Goal: Information Seeking & Learning: Learn about a topic

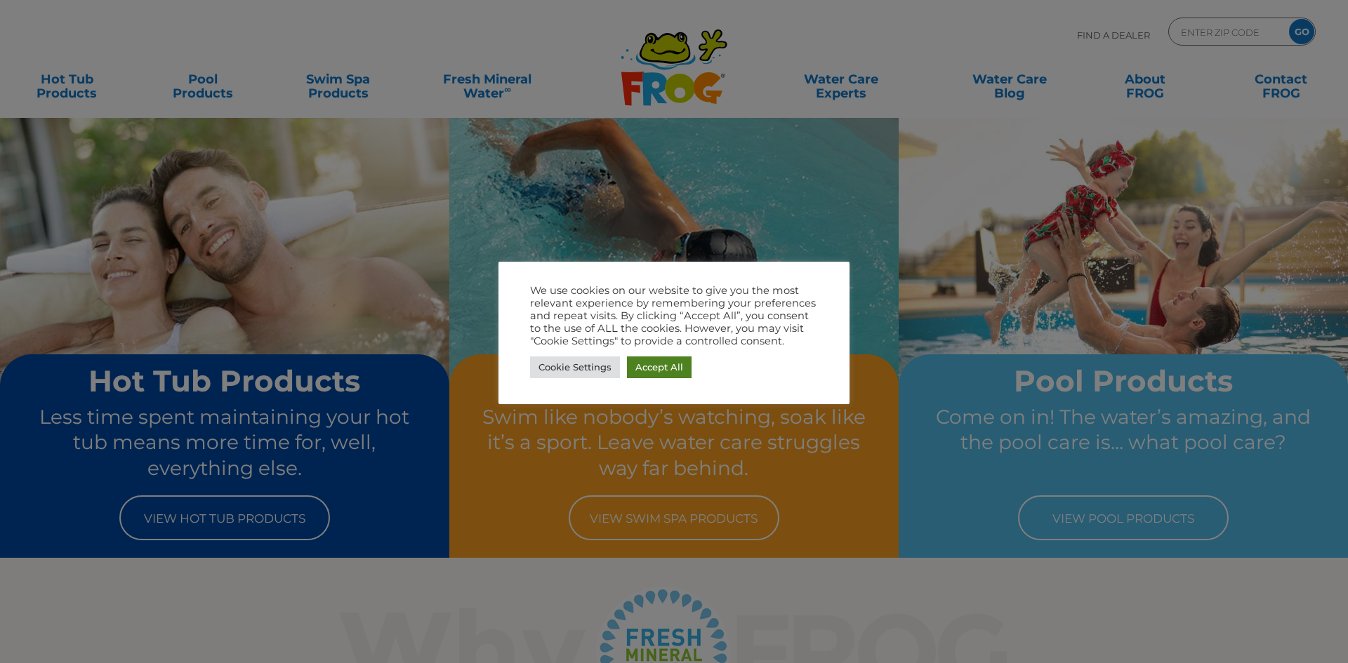
click at [666, 369] on link "Accept All" at bounding box center [659, 368] width 65 height 22
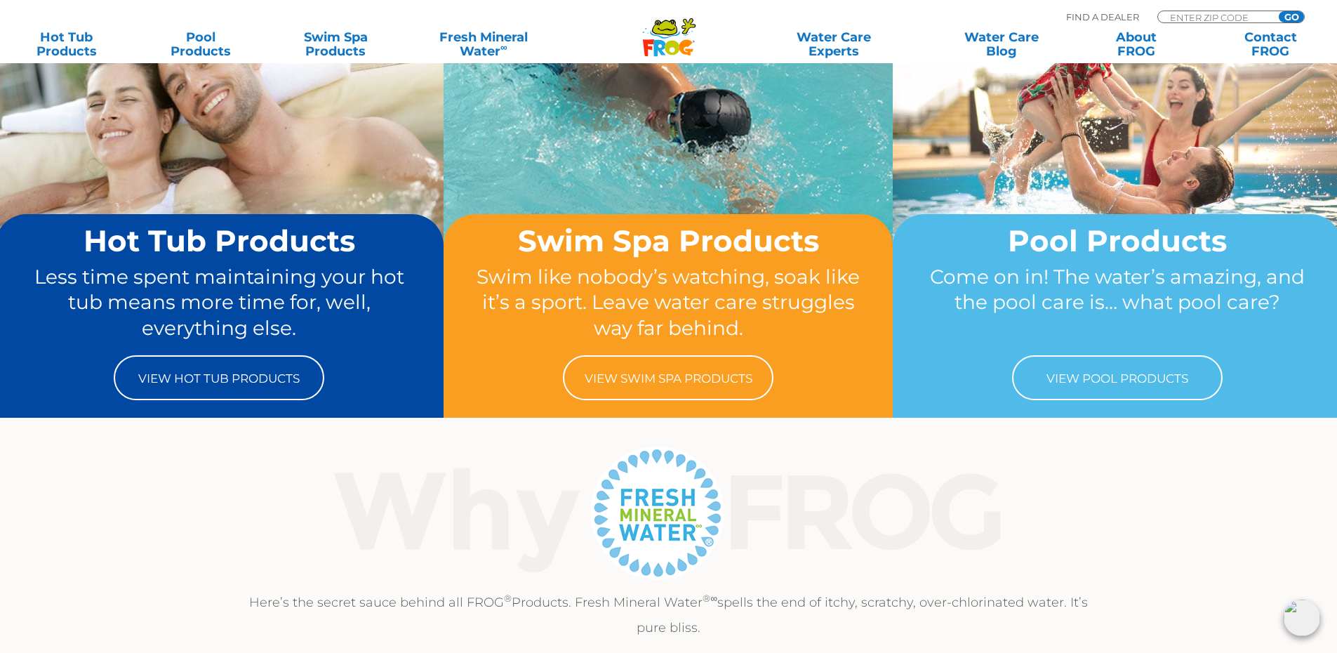
scroll to position [211, 0]
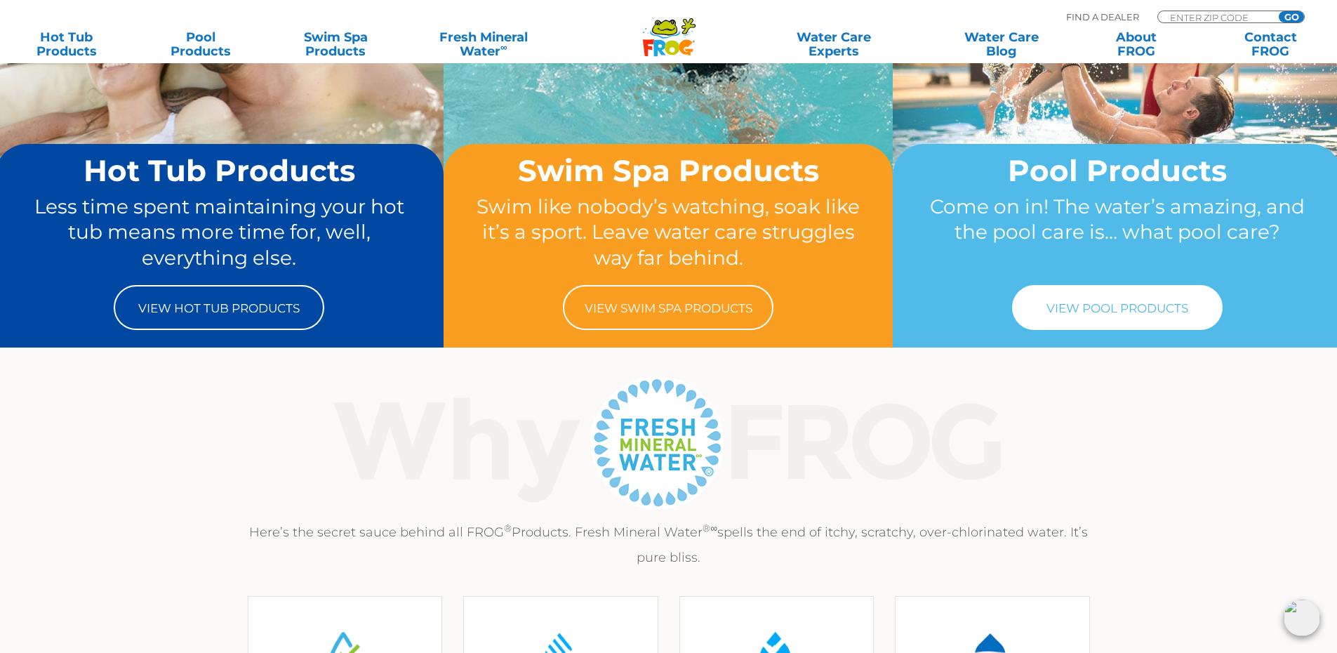
click at [1139, 322] on link "View Pool Products" at bounding box center [1117, 307] width 211 height 45
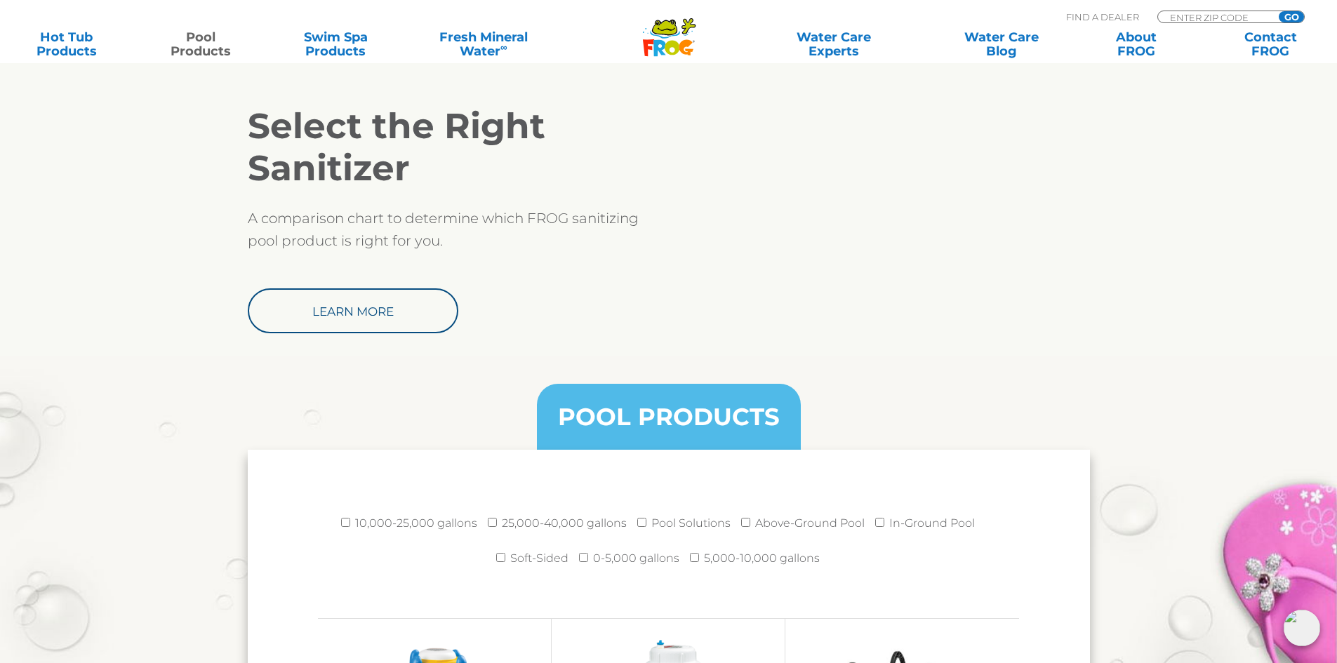
scroll to position [1474, 0]
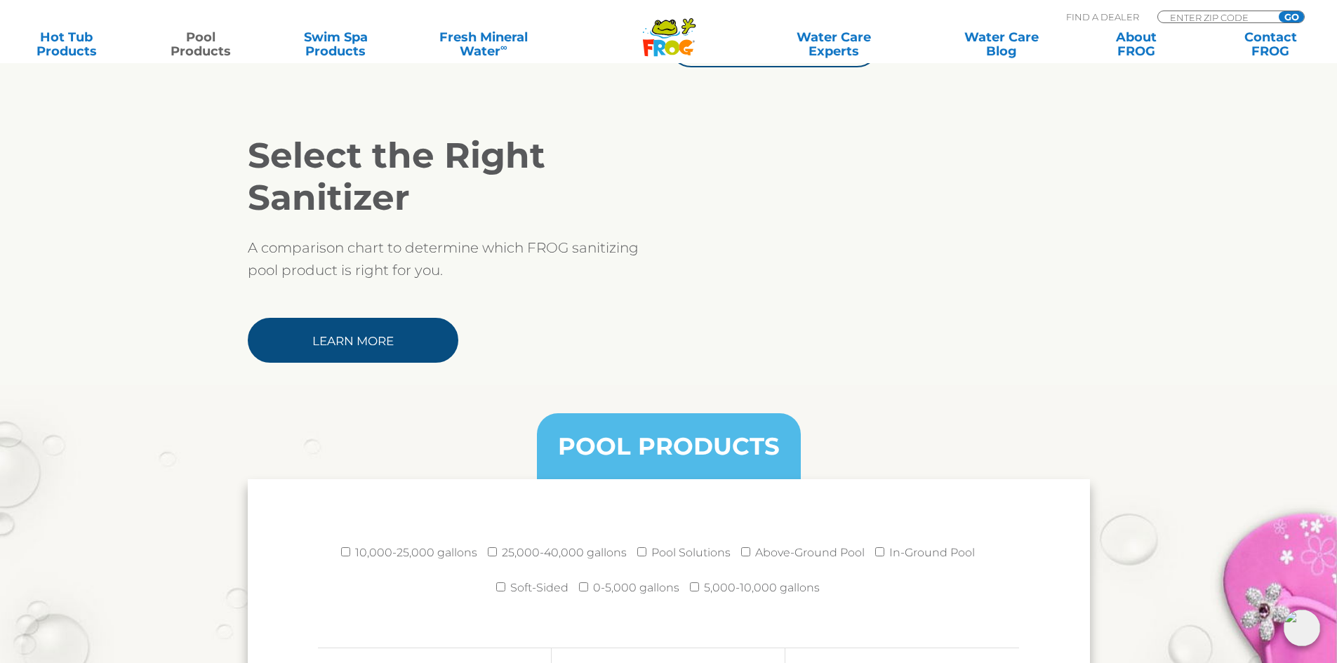
click at [438, 352] on link "Learn More" at bounding box center [353, 340] width 211 height 45
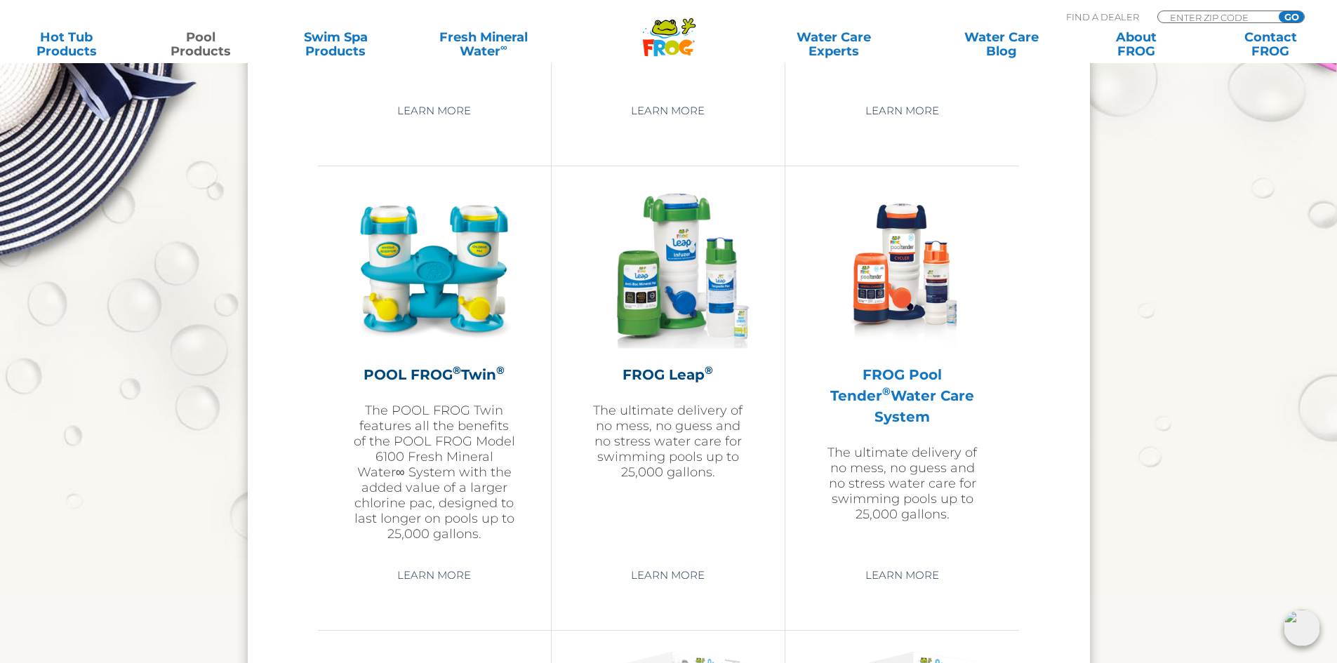
scroll to position [2457, 0]
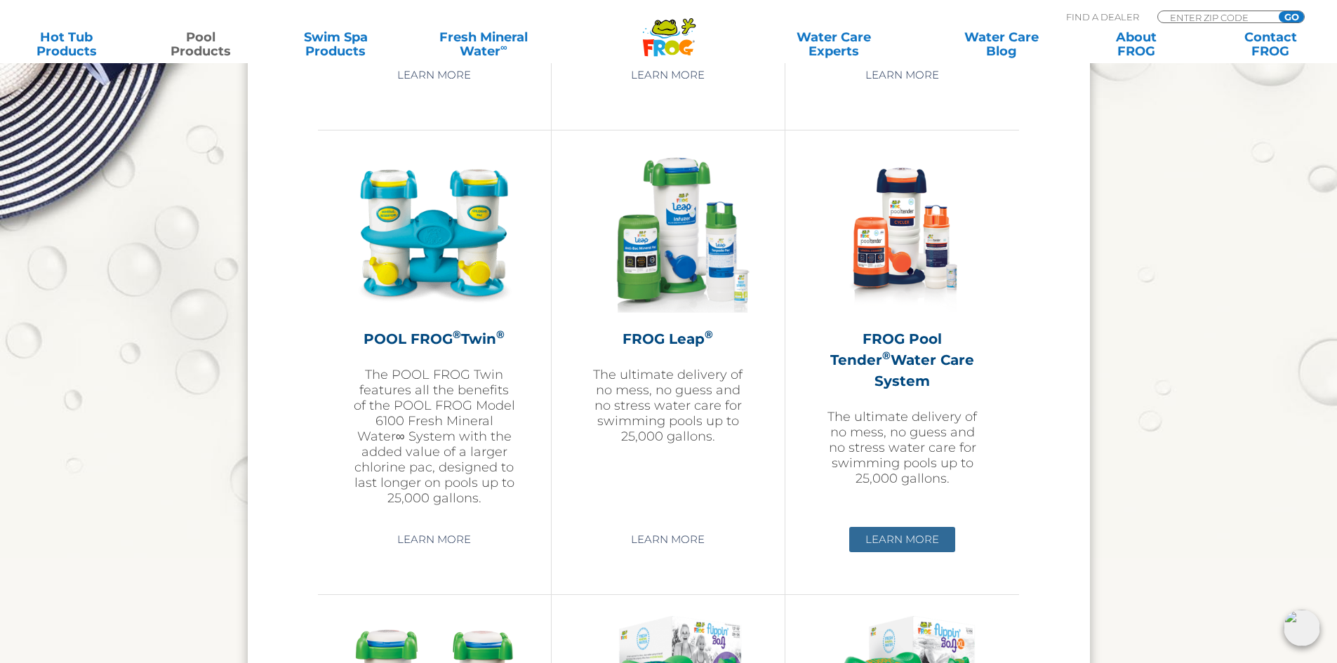
click at [897, 545] on link "Learn More" at bounding box center [902, 539] width 106 height 25
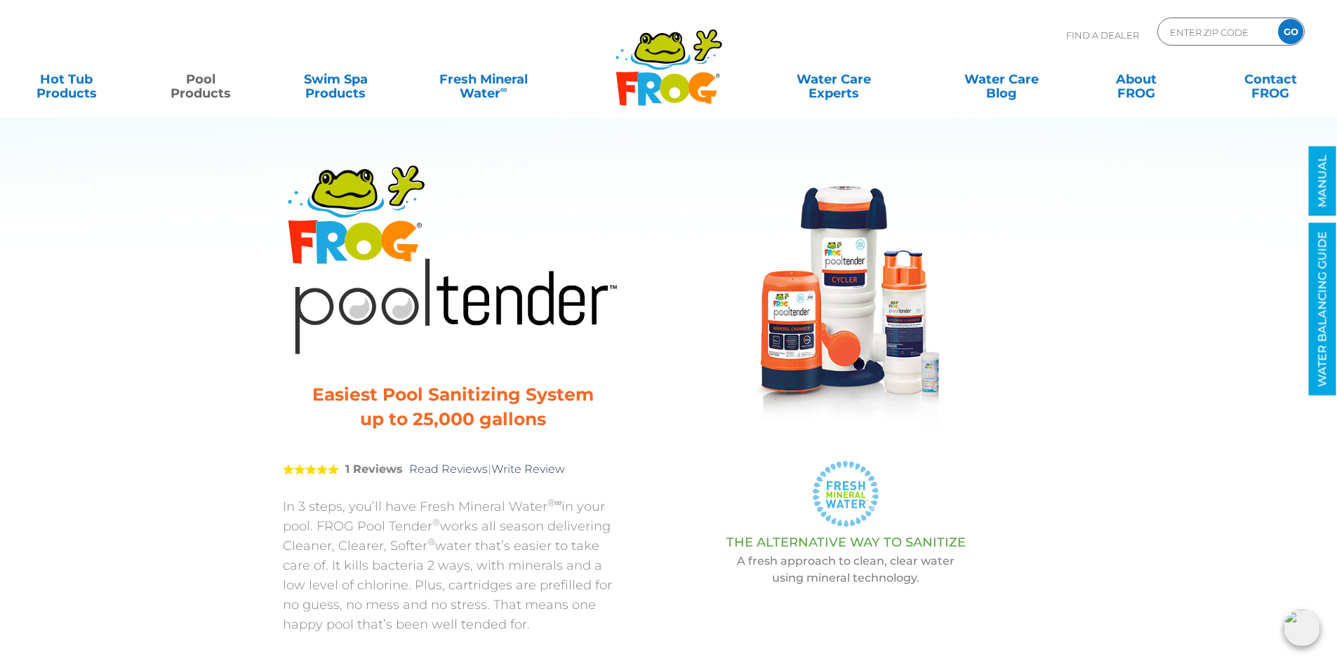
click at [517, 385] on h3 "Easiest Pool Sanitizing System up to 25,000 gallons" at bounding box center [452, 407] width 305 height 49
